Goal: Task Accomplishment & Management: Complete application form

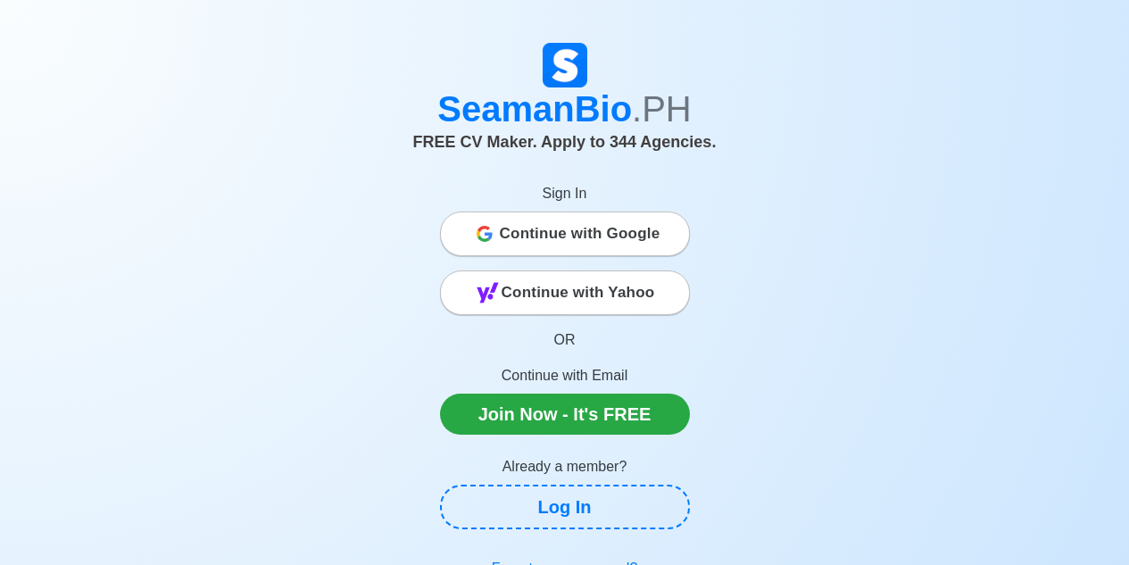
click at [649, 234] on span "Continue with Google" at bounding box center [580, 234] width 161 height 36
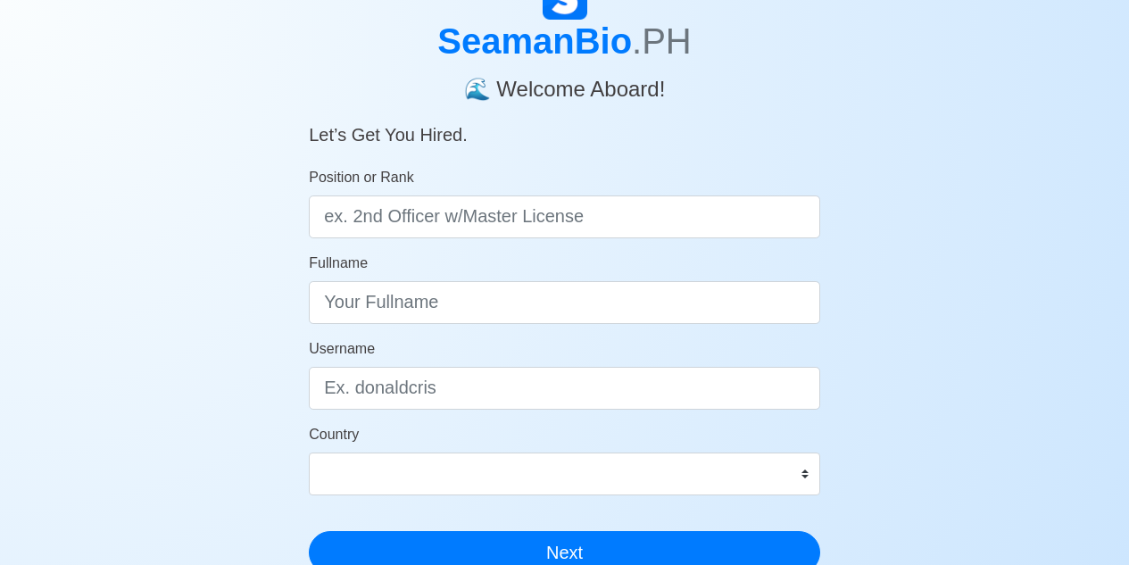
scroll to position [91, 0]
